Goal: Entertainment & Leisure: Consume media (video, audio)

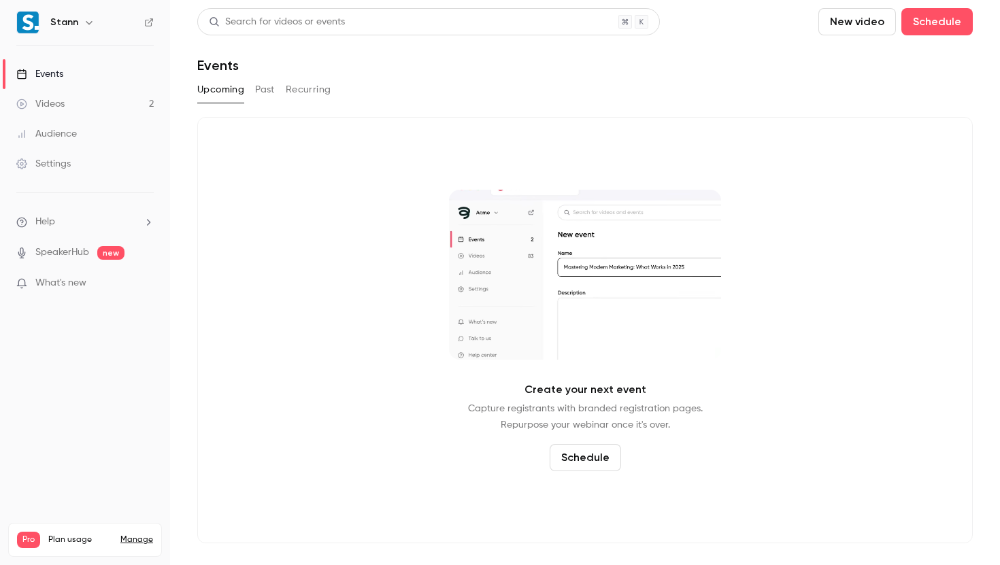
click at [89, 99] on link "Videos 2" at bounding box center [85, 104] width 170 height 30
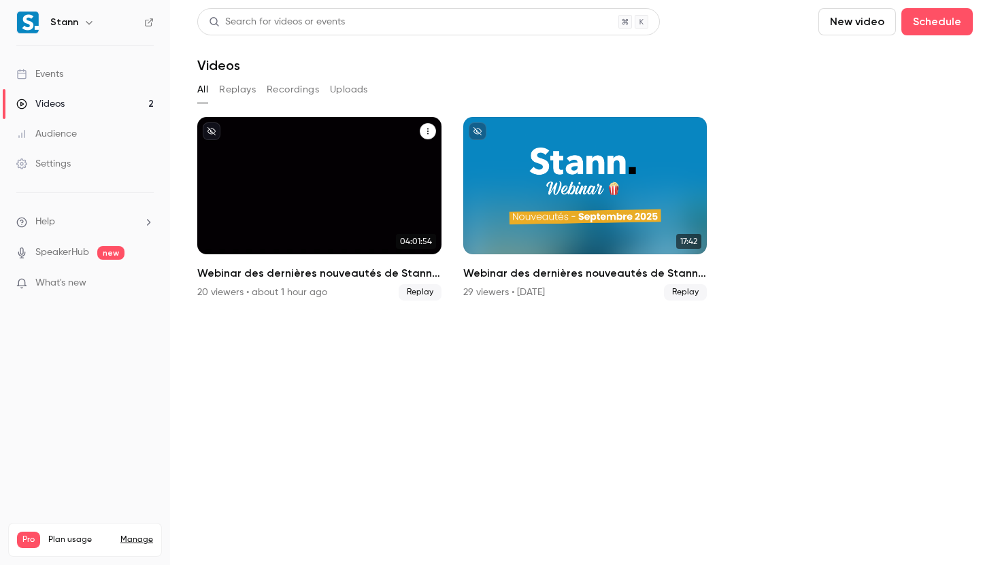
click at [326, 271] on h2 "Webinar des dernières nouveautés de Stann - Septembre 2025 🎉" at bounding box center [319, 273] width 244 height 16
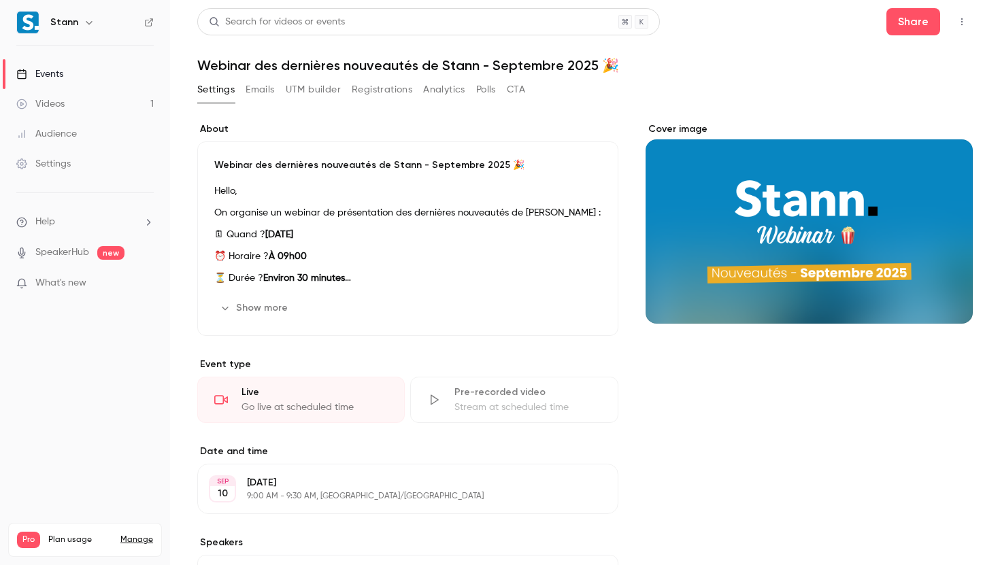
click at [56, 102] on div "Videos" at bounding box center [40, 104] width 48 height 14
